Goal: Task Accomplishment & Management: Manage account settings

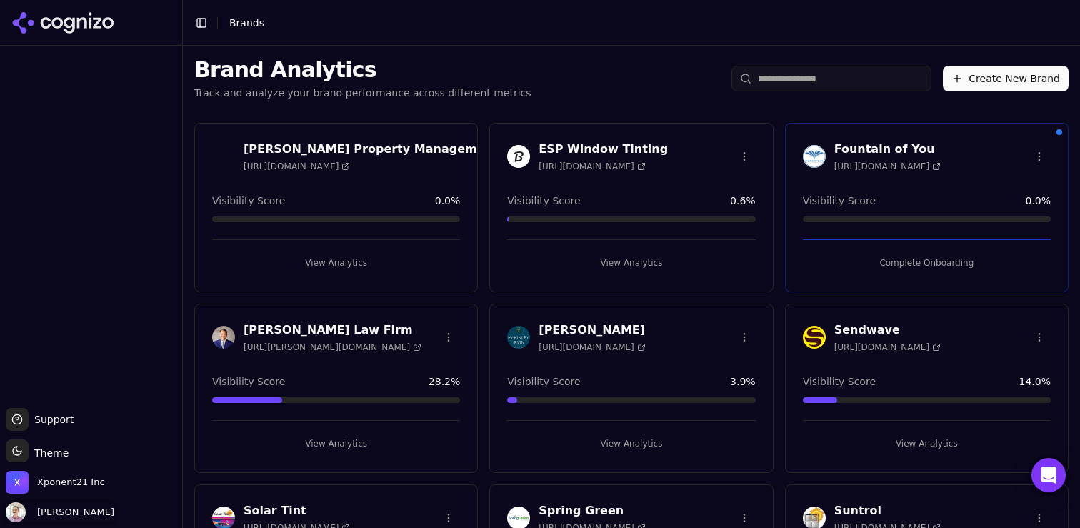
click at [101, 507] on span "[PERSON_NAME]" at bounding box center [72, 511] width 83 height 13
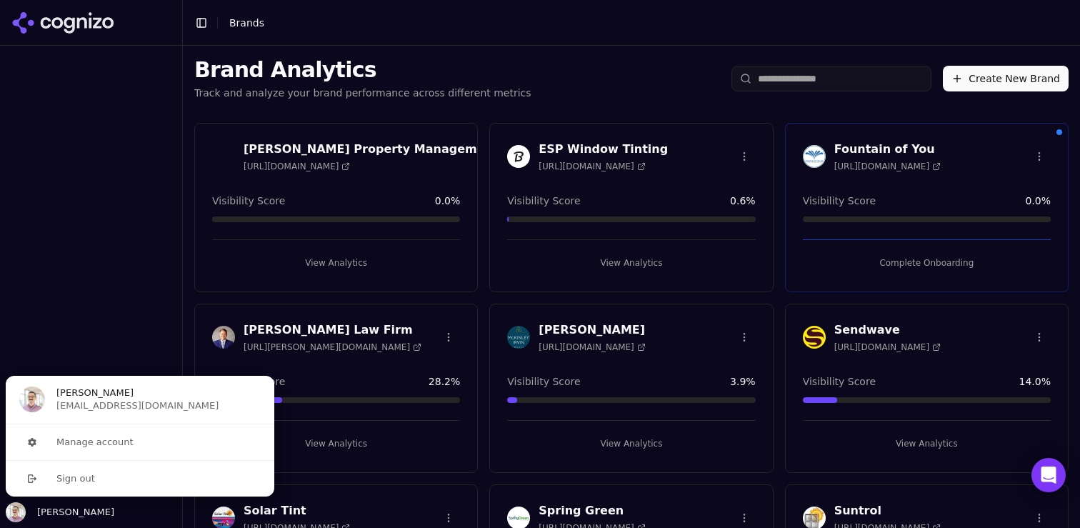
click at [106, 106] on div at bounding box center [91, 226] width 182 height 351
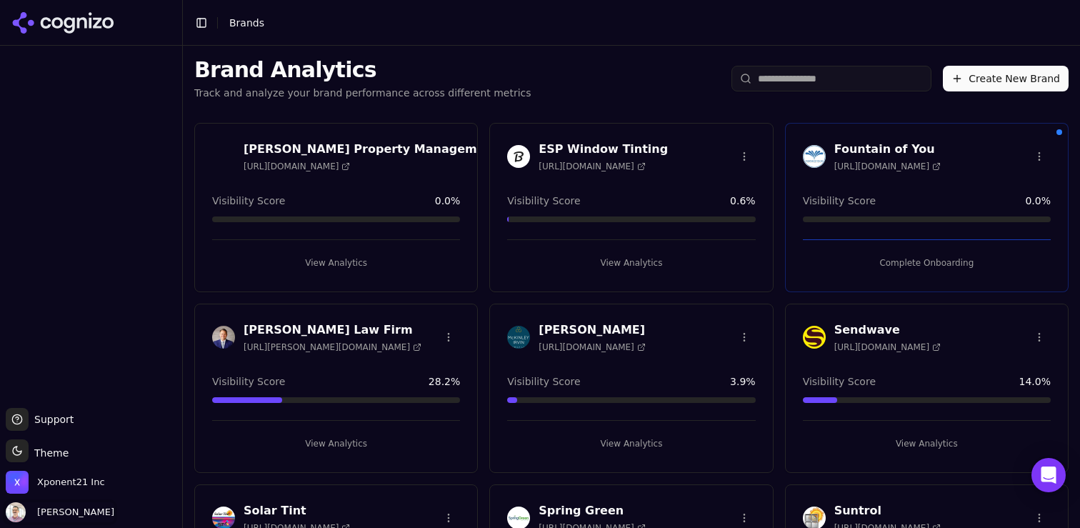
click at [45, 510] on span "[PERSON_NAME]" at bounding box center [72, 511] width 83 height 13
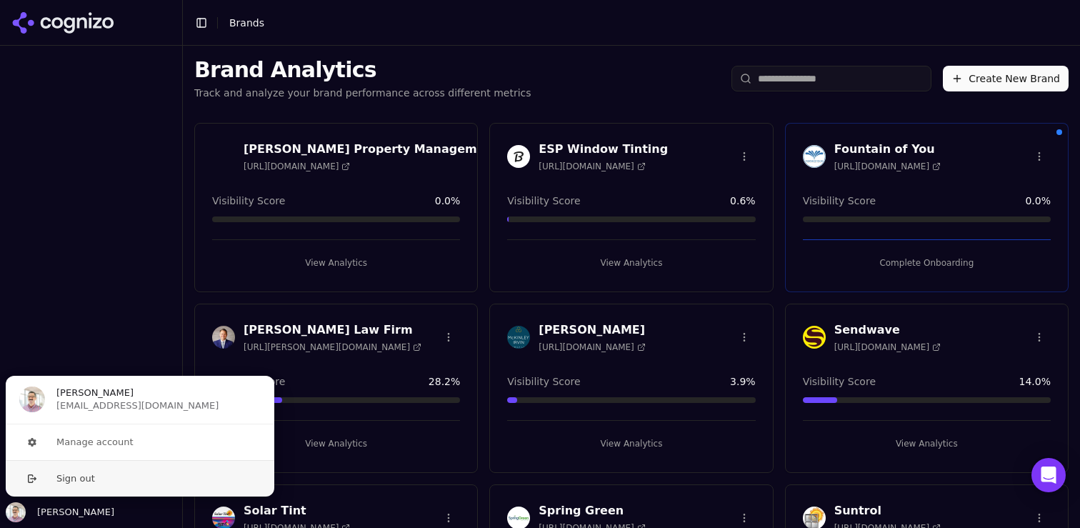
click at [56, 481] on button "Sign out" at bounding box center [140, 478] width 270 height 36
